Goal: Task Accomplishment & Management: Complete application form

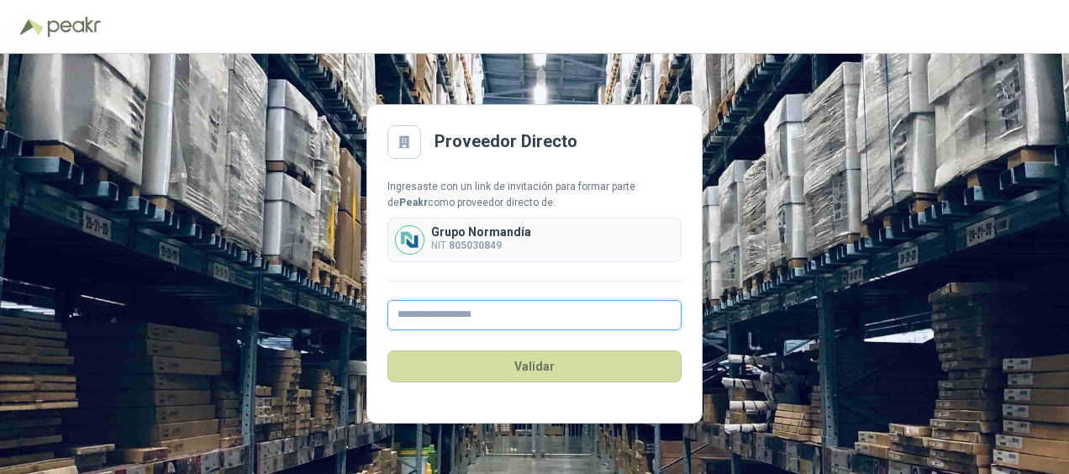
click at [464, 313] on input "text" at bounding box center [534, 315] width 294 height 30
type input "**********"
click at [387, 351] on button "Validar" at bounding box center [534, 367] width 294 height 32
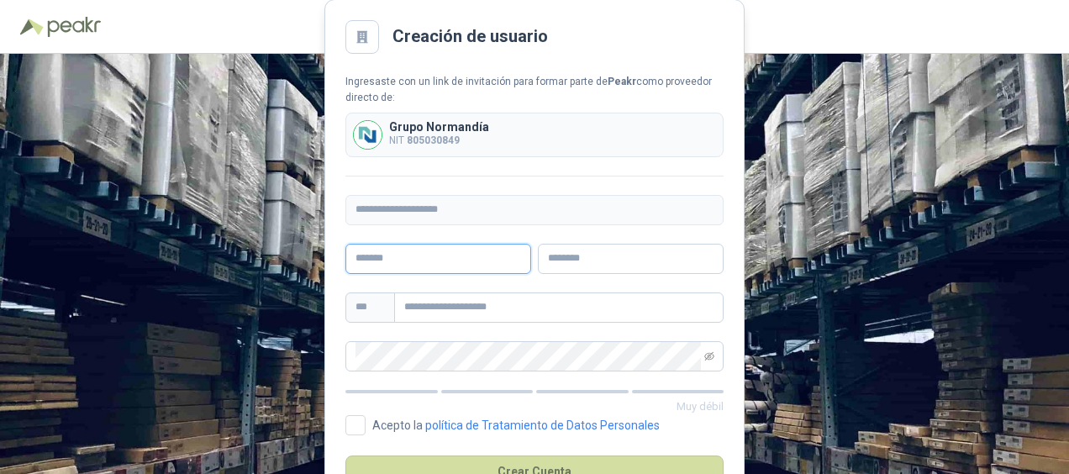
click at [425, 256] on input "text" at bounding box center [438, 259] width 186 height 30
type input "*"
type input "**********"
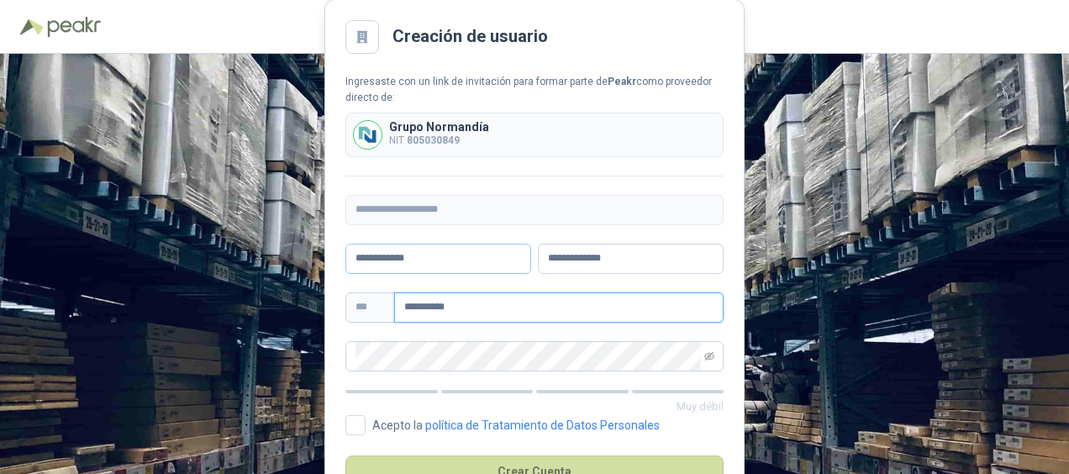
type input "**********"
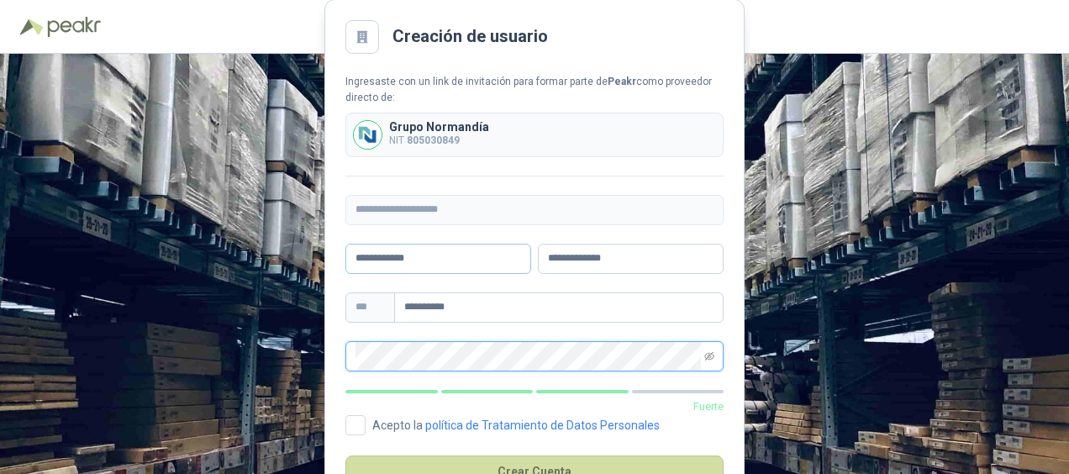
scroll to position [54, 0]
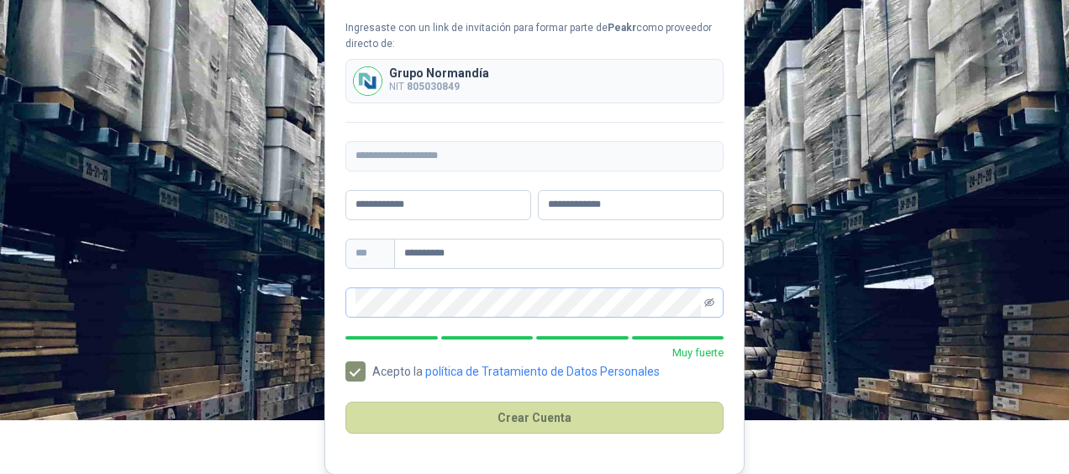
click at [705, 298] on icon "eye-invisible" at bounding box center [709, 303] width 10 height 10
click at [705, 298] on icon "eye" at bounding box center [709, 303] width 10 height 10
click at [705, 298] on icon "eye-invisible" at bounding box center [709, 303] width 10 height 10
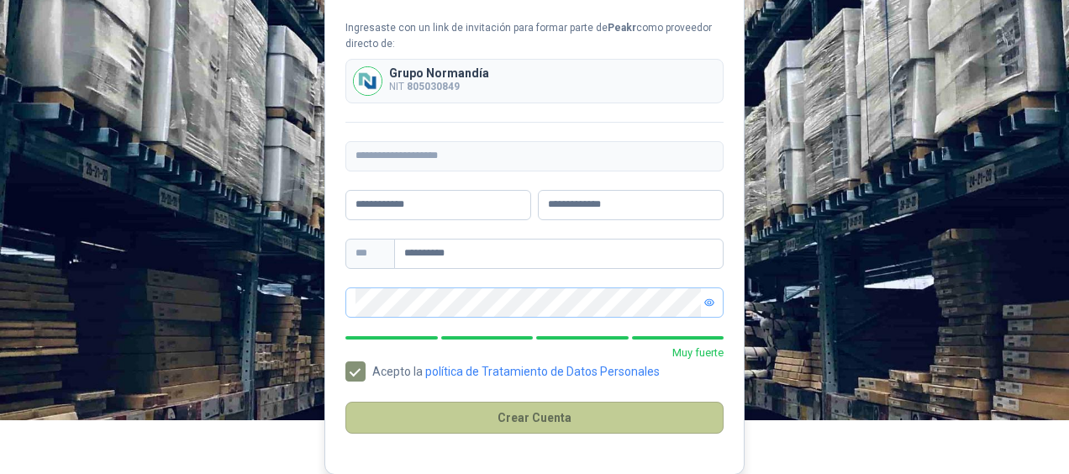
click at [551, 404] on button "Crear Cuenta" at bounding box center [534, 418] width 378 height 32
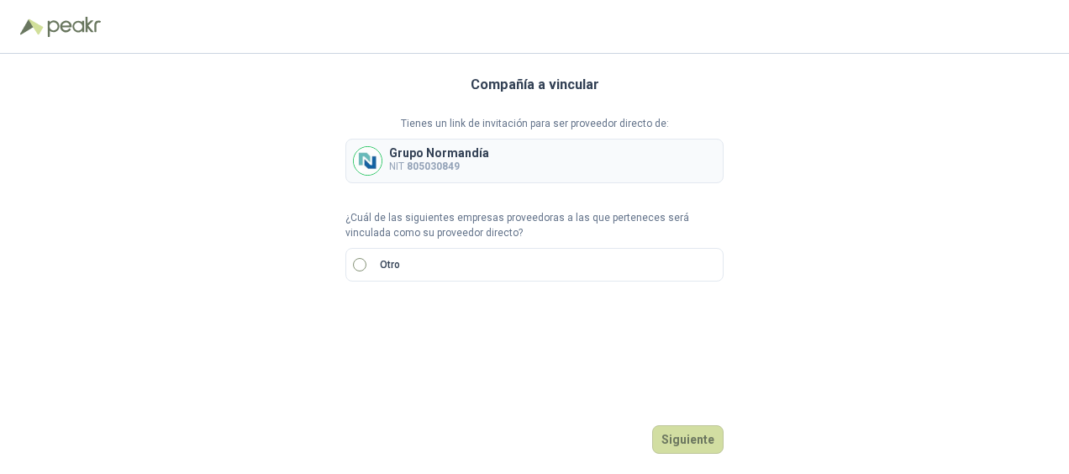
click at [528, 277] on label "Otro" at bounding box center [534, 265] width 378 height 34
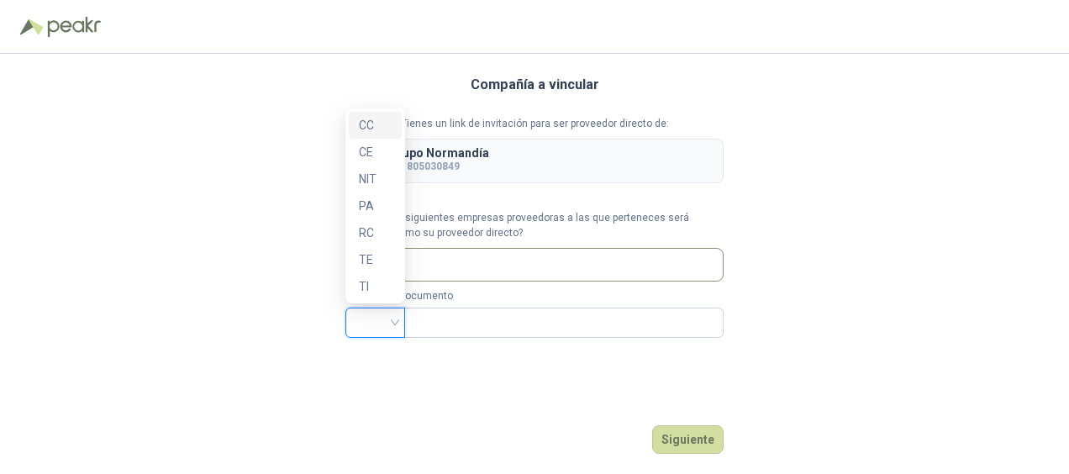
click at [385, 328] on input "search" at bounding box center [376, 320] width 40 height 25
click at [370, 175] on div "NIT" at bounding box center [375, 179] width 33 height 18
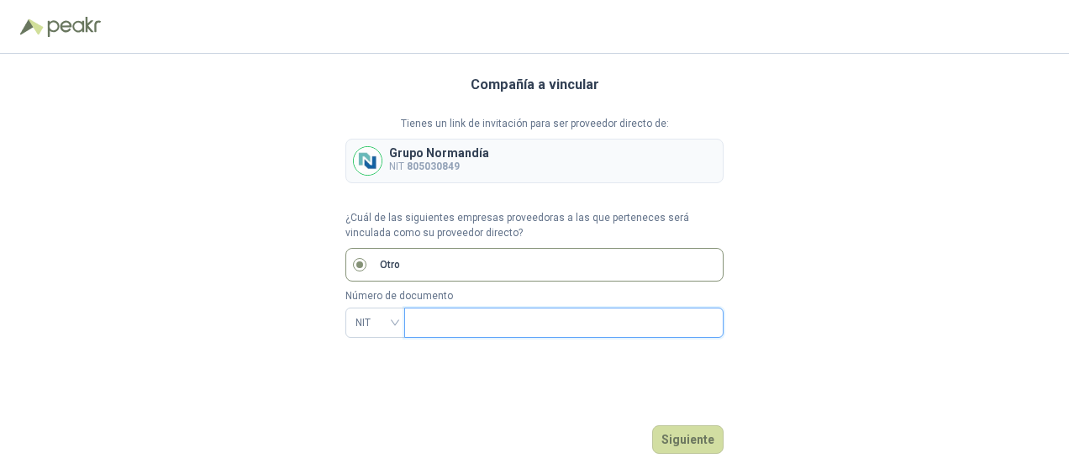
click at [434, 327] on input "text" at bounding box center [562, 322] width 296 height 29
type input "**********"
click at [711, 430] on button "Siguiente" at bounding box center [687, 439] width 71 height 29
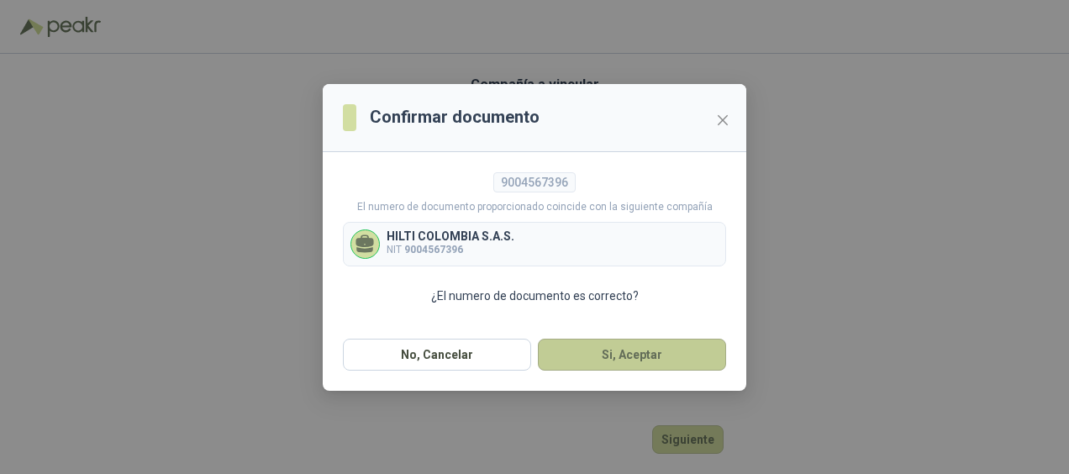
click at [585, 355] on button "Si, Aceptar" at bounding box center [632, 355] width 188 height 32
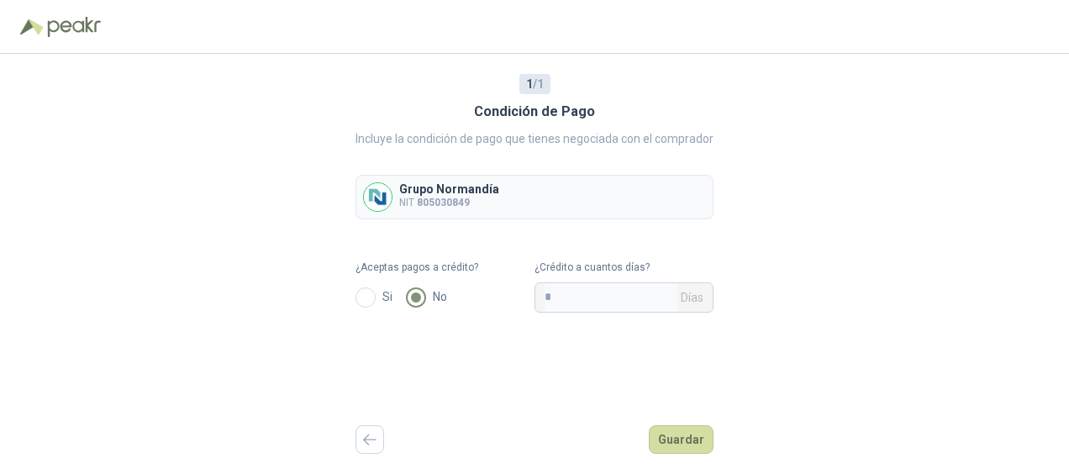
click at [370, 282] on div "Si No" at bounding box center [445, 297] width 179 height 30
click at [577, 288] on input "*" at bounding box center [611, 297] width 133 height 29
type input "**"
click at [515, 386] on div "1 / 1 Condición de Pago Incluye la condición de pago que tienes negociada con e…" at bounding box center [535, 264] width 358 height 420
click at [666, 427] on button "Guardar" at bounding box center [681, 439] width 65 height 29
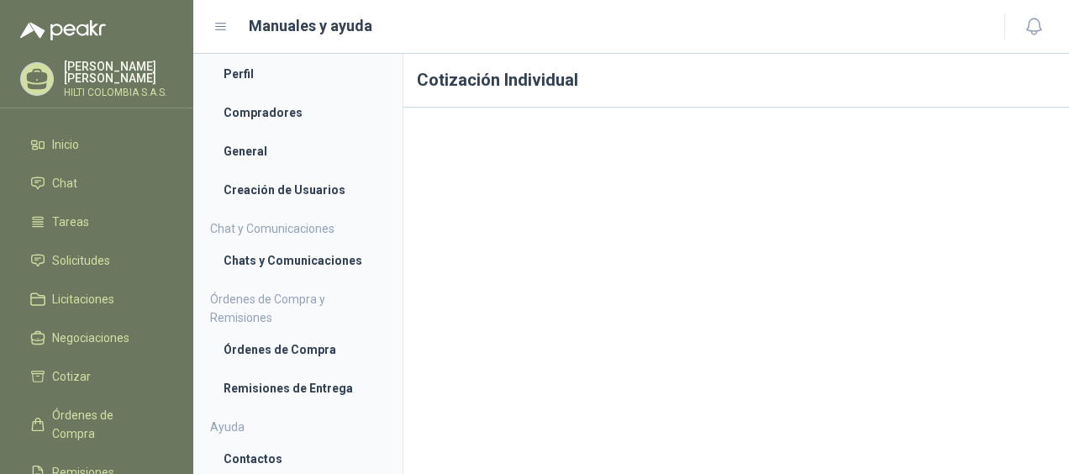
scroll to position [17, 0]
click at [224, 80] on li "Perfil" at bounding box center [298, 74] width 149 height 18
click at [296, 111] on li "Compradores" at bounding box center [298, 113] width 149 height 18
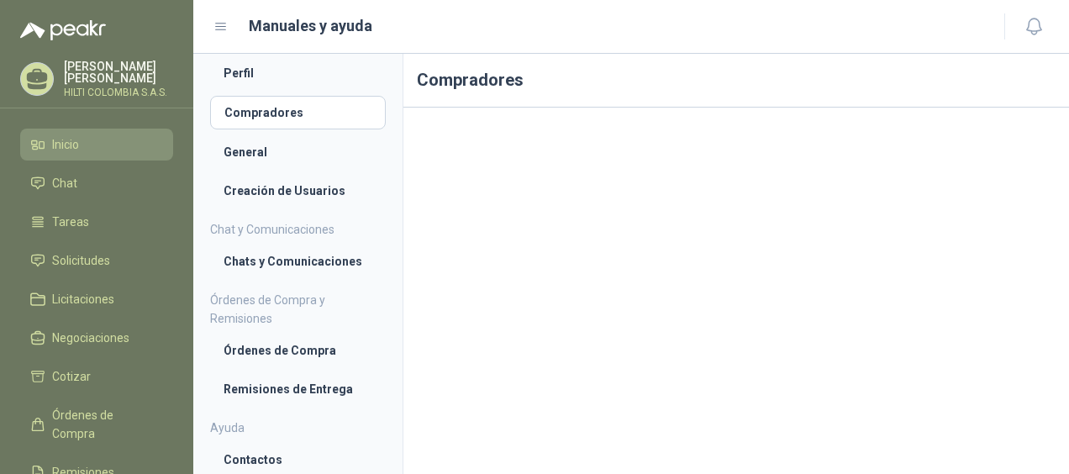
click at [59, 143] on span "Inicio" at bounding box center [65, 144] width 27 height 18
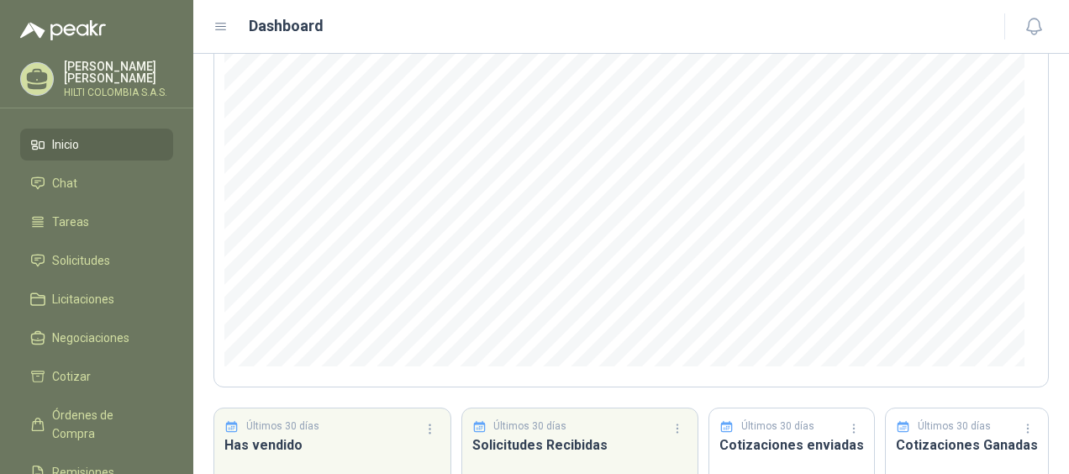
scroll to position [282, 0]
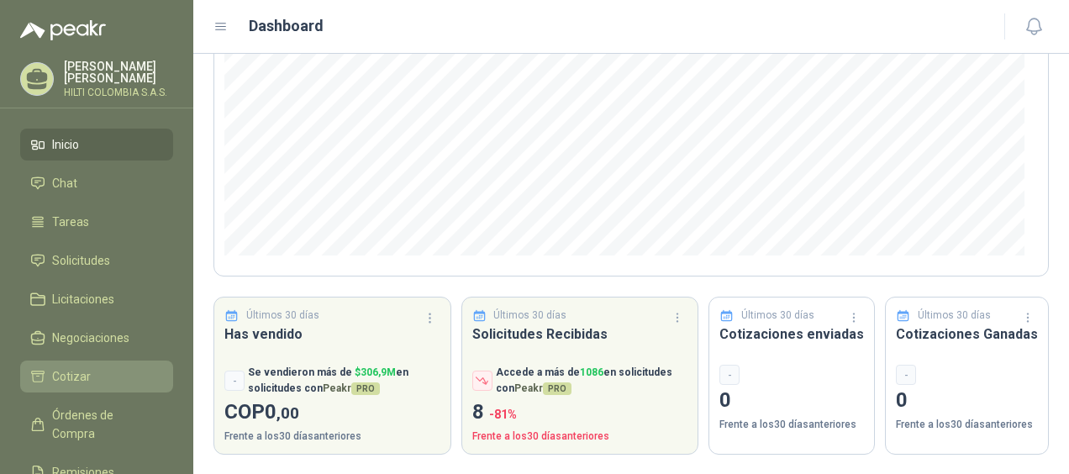
click at [79, 375] on span "Cotizar" at bounding box center [71, 376] width 39 height 18
